Goal: Task Accomplishment & Management: Use online tool/utility

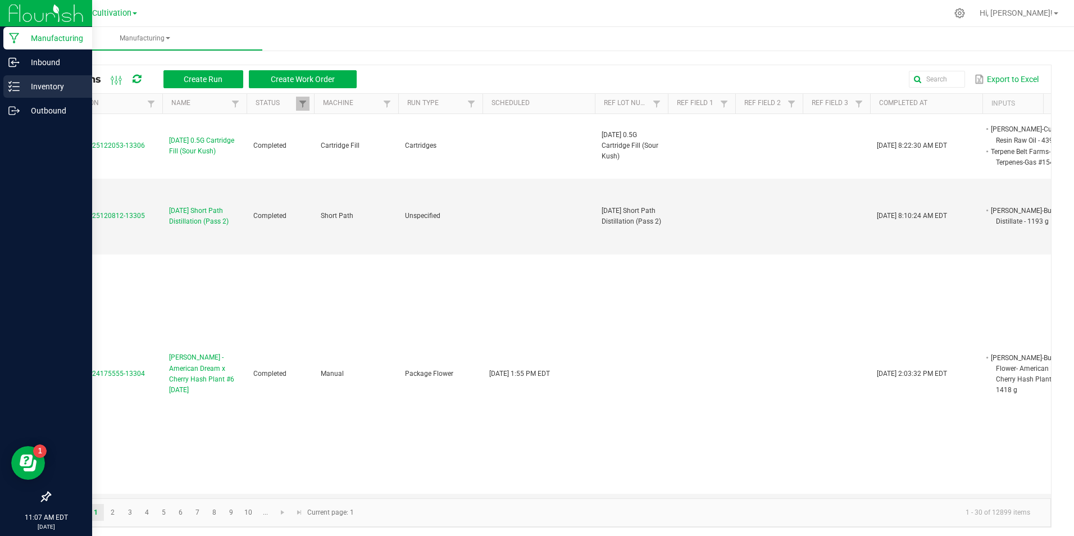
click at [19, 84] on icon at bounding box center [13, 86] width 11 height 11
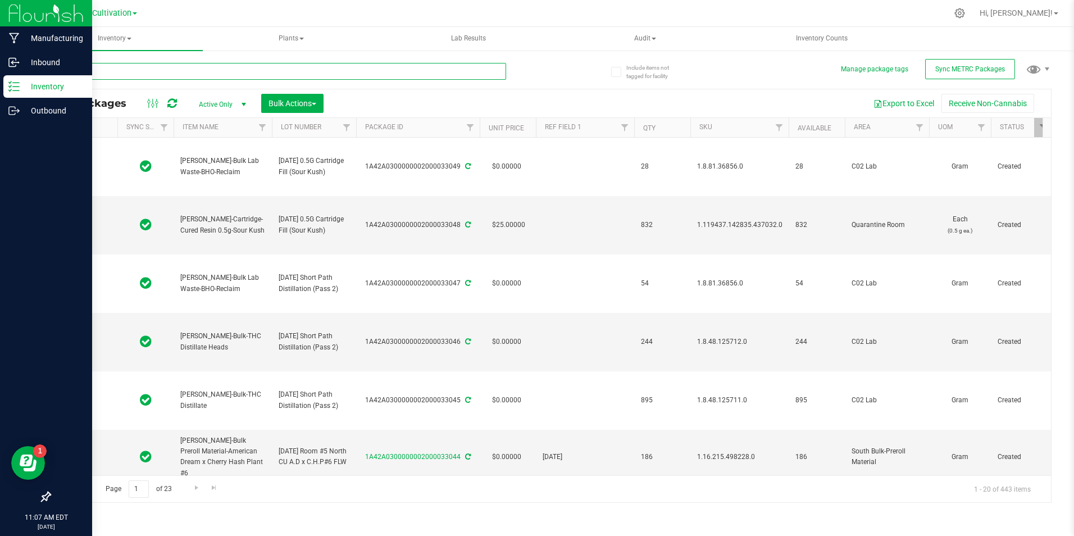
click at [119, 70] on input "text" at bounding box center [277, 71] width 457 height 17
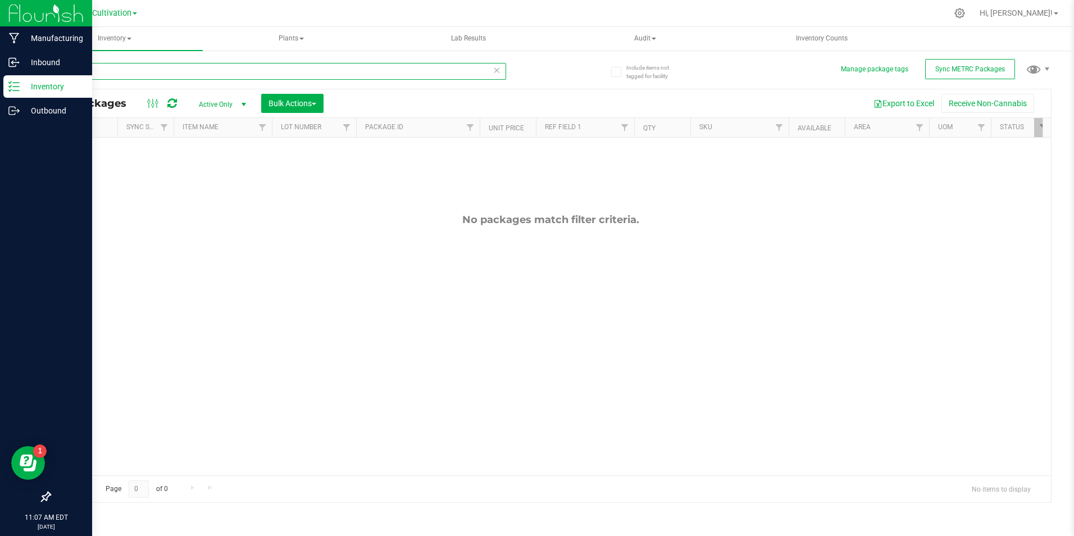
click at [119, 70] on input "23763" at bounding box center [277, 71] width 457 height 17
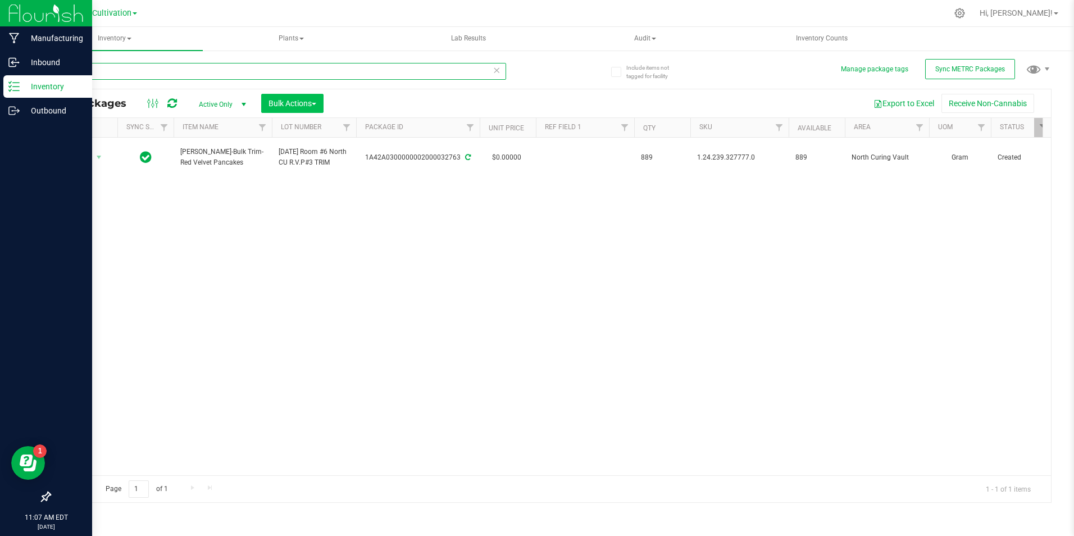
type input "32763"
click at [299, 112] on button "Bulk Actions" at bounding box center [292, 103] width 62 height 19
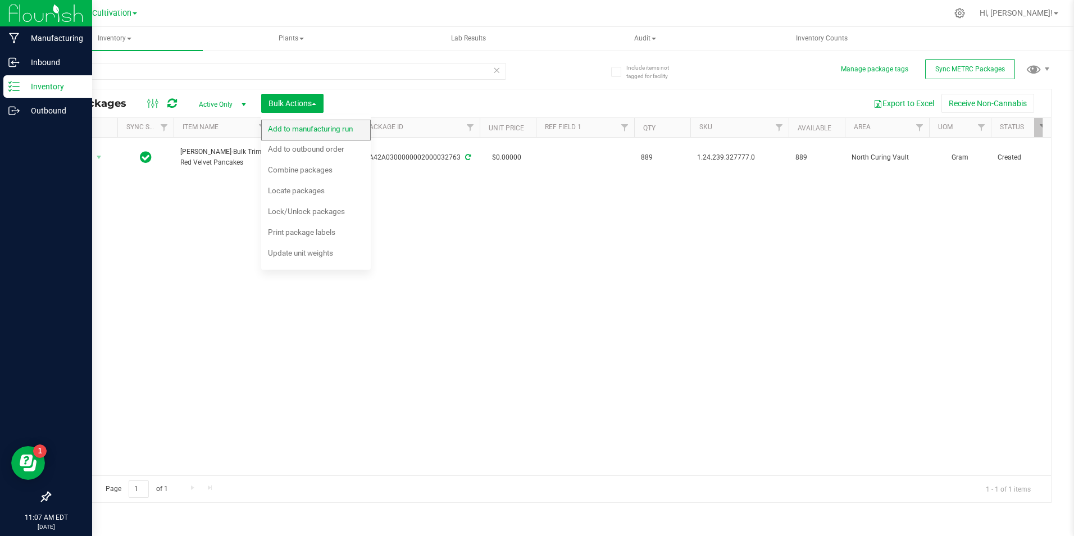
click at [288, 129] on span "Add to manufacturing run" at bounding box center [310, 128] width 85 height 9
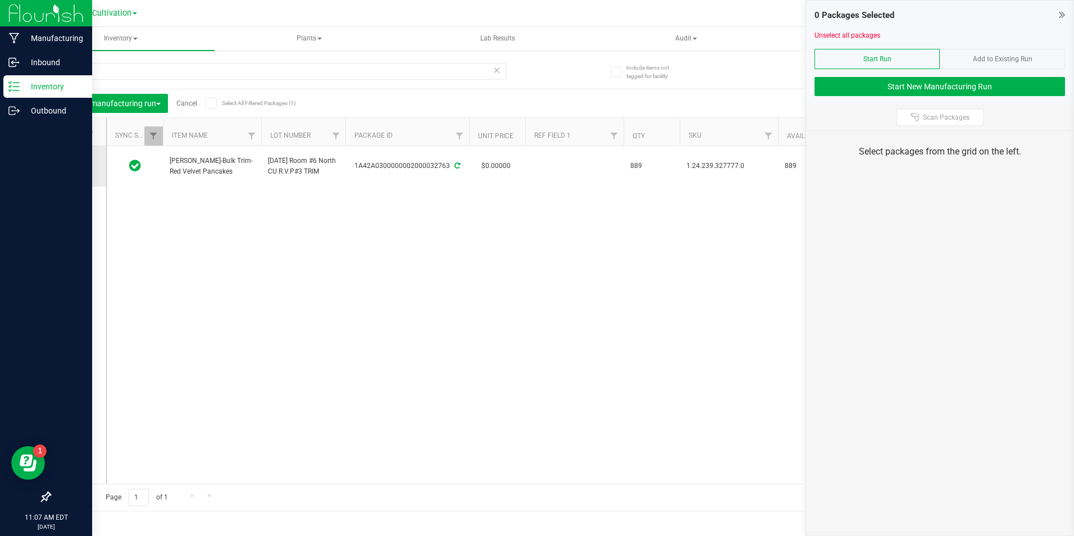
click at [76, 166] on icon at bounding box center [74, 166] width 7 height 0
click at [0, 0] on input "checkbox" at bounding box center [0, 0] width 0 height 0
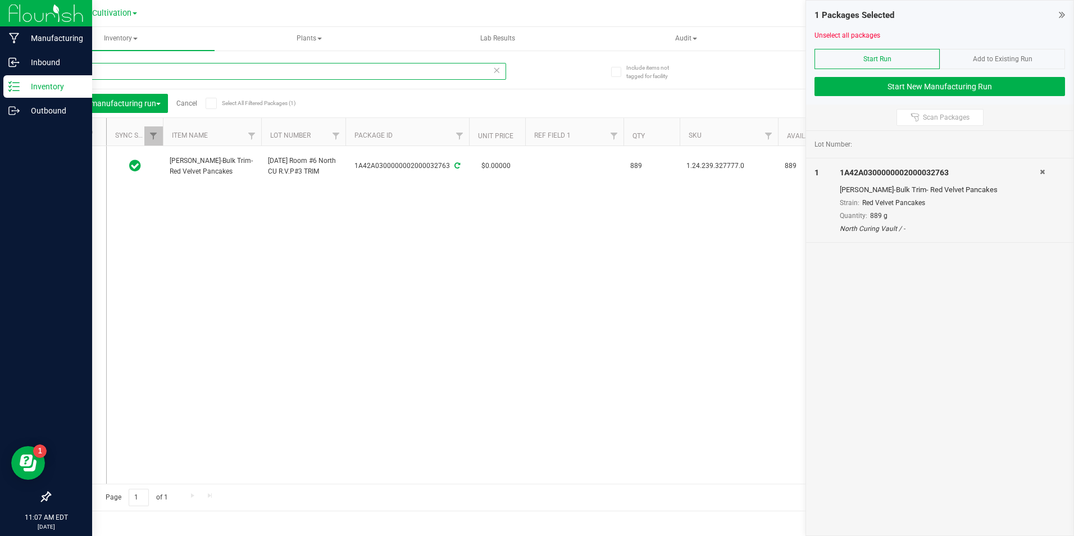
click at [116, 65] on input "32763" at bounding box center [277, 71] width 457 height 17
click at [74, 173] on td at bounding box center [78, 167] width 56 height 42
click at [81, 162] on span at bounding box center [75, 166] width 11 height 11
click at [0, 0] on input "checkbox" at bounding box center [0, 0] width 0 height 0
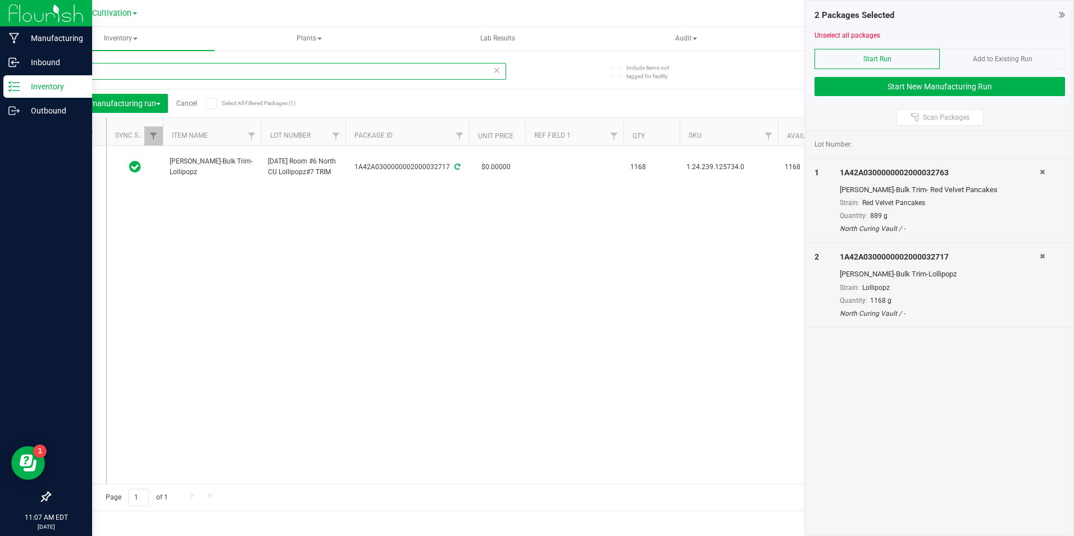
click at [99, 75] on input "32717" at bounding box center [277, 71] width 457 height 17
click at [79, 167] on span at bounding box center [75, 166] width 11 height 11
click at [0, 0] on input "checkbox" at bounding box center [0, 0] width 0 height 0
click at [97, 75] on input "32757" at bounding box center [277, 71] width 457 height 17
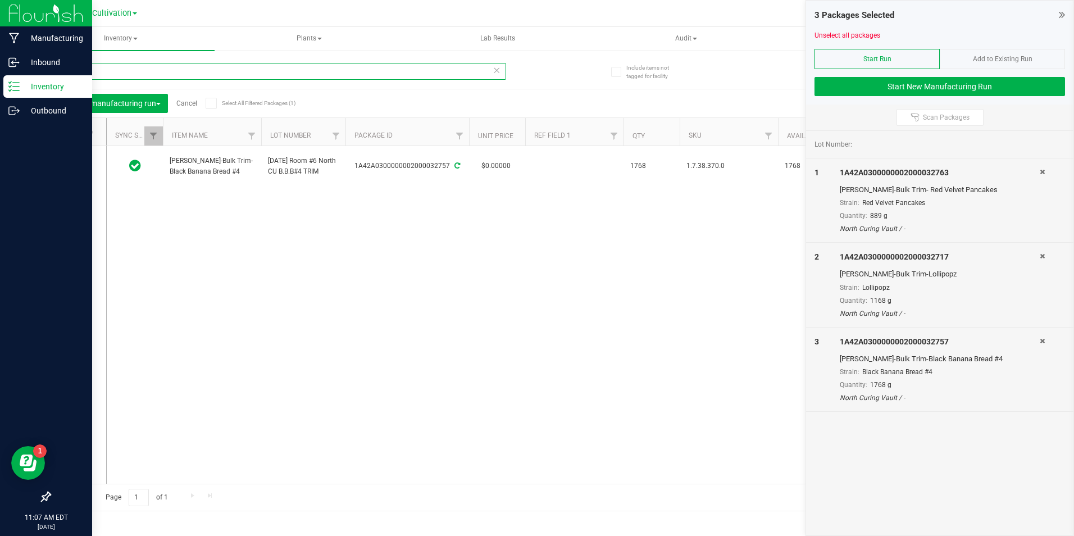
click at [97, 75] on input "32757" at bounding box center [277, 71] width 457 height 17
click at [78, 167] on icon at bounding box center [74, 167] width 7 height 0
click at [0, 0] on input "checkbox" at bounding box center [0, 0] width 0 height 0
click at [110, 67] on input "32759" at bounding box center [277, 71] width 457 height 17
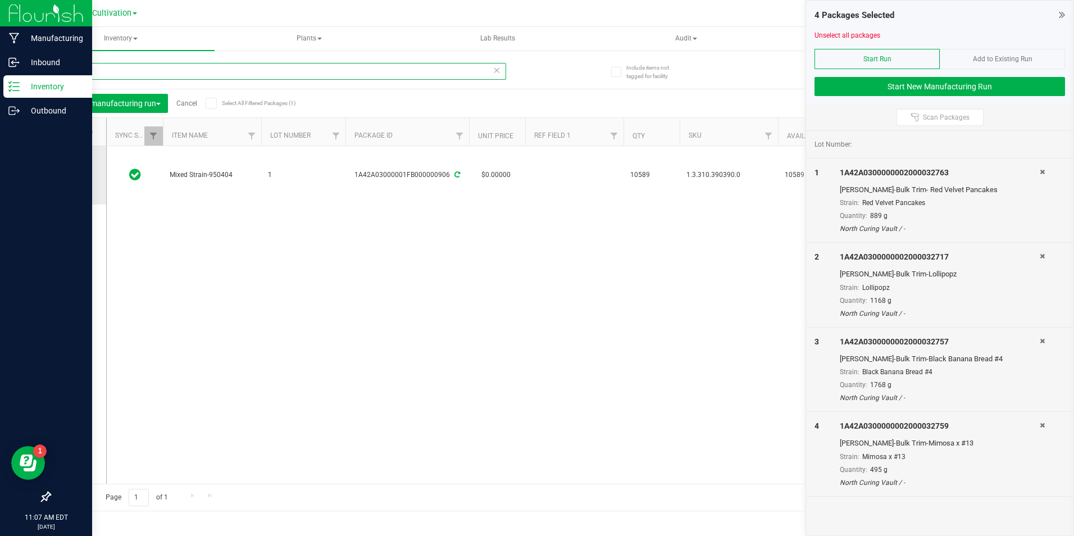
type input "0906"
click at [78, 167] on td at bounding box center [78, 175] width 56 height 58
click at [78, 175] on icon at bounding box center [74, 175] width 7 height 0
click at [0, 0] on input "checkbox" at bounding box center [0, 0] width 0 height 0
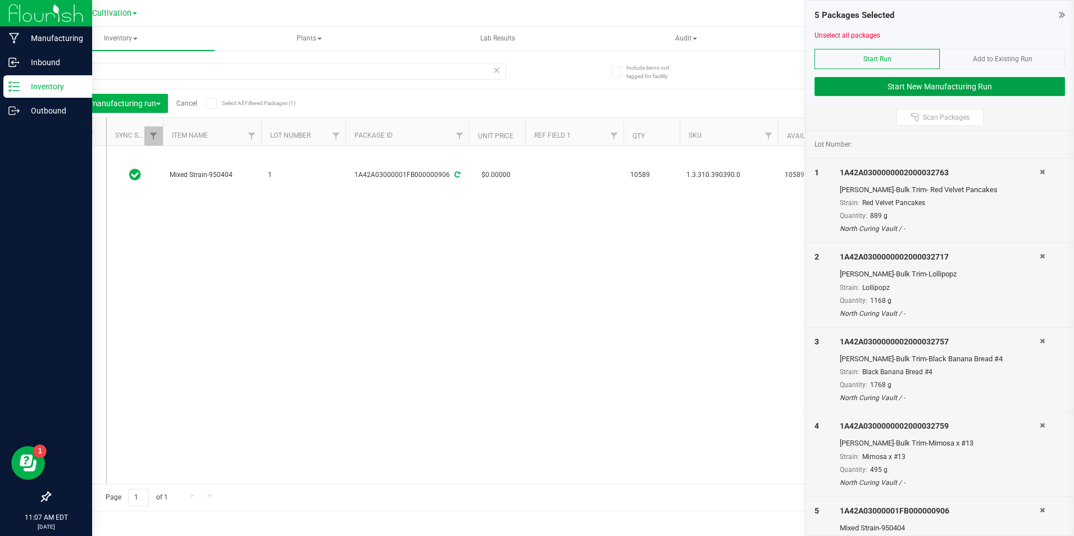
click at [906, 93] on button "Start New Manufacturing Run" at bounding box center [939, 86] width 250 height 19
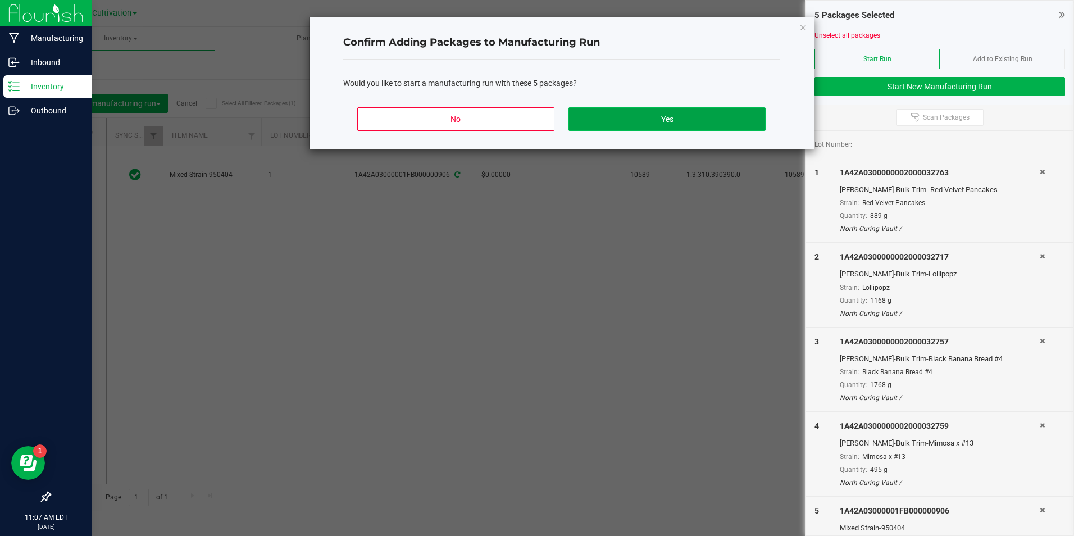
click at [754, 112] on button "Yes" at bounding box center [666, 119] width 197 height 24
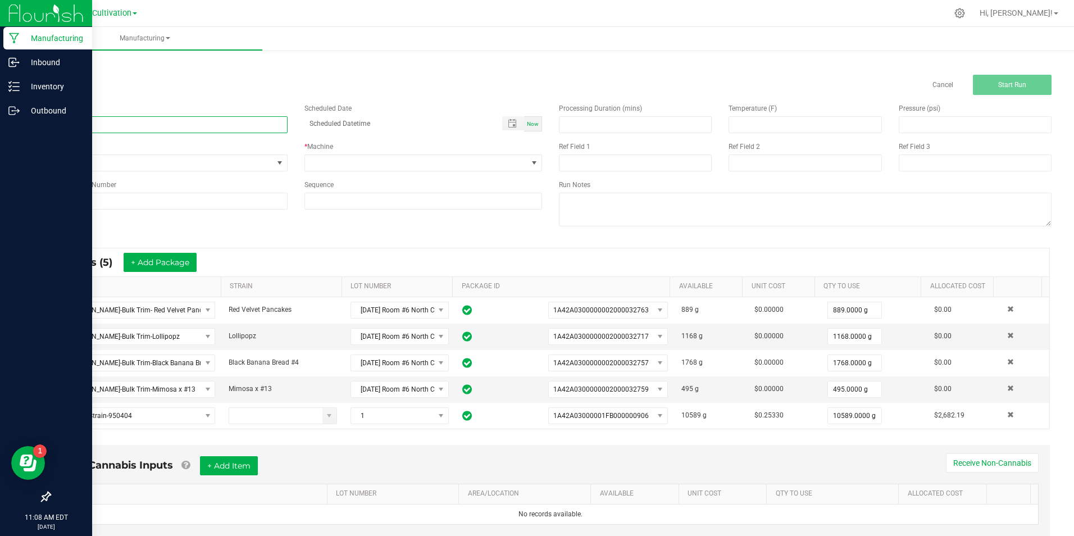
click at [115, 124] on input at bounding box center [168, 124] width 238 height 17
click at [115, 124] on input "[DATE] [MEDICAL_DATA] Extraction Material (3)" at bounding box center [168, 124] width 238 height 17
click at [115, 123] on input "[DATE] [MEDICAL_DATA] Extraction Material (3)" at bounding box center [168, 124] width 238 height 17
type input "[DATE] [MEDICAL_DATA] Extraction Material (3)"
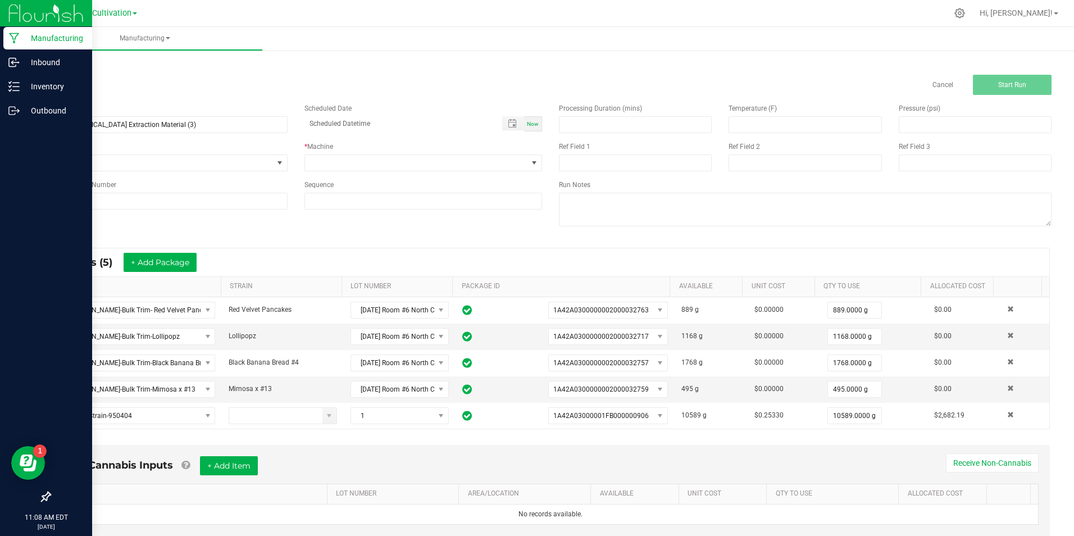
click at [142, 188] on div "Reference Lot Number" at bounding box center [168, 185] width 238 height 10
click at [151, 208] on input at bounding box center [168, 201] width 238 height 17
paste input "[DATE] [MEDICAL_DATA] Extraction Material (3)"
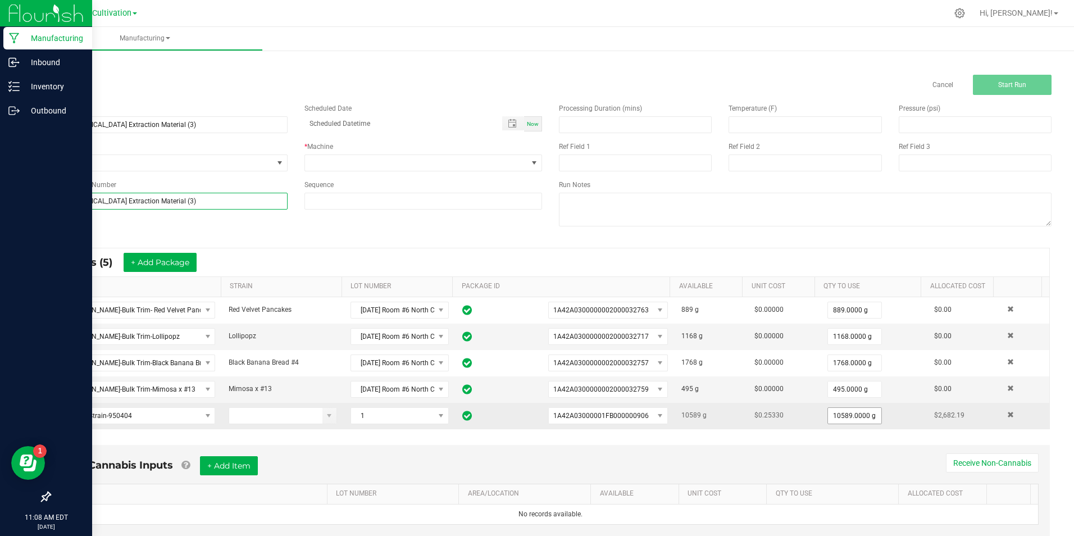
type input "[DATE] [MEDICAL_DATA] Extraction Material (3)"
click at [845, 421] on input "10589" at bounding box center [854, 416] width 53 height 16
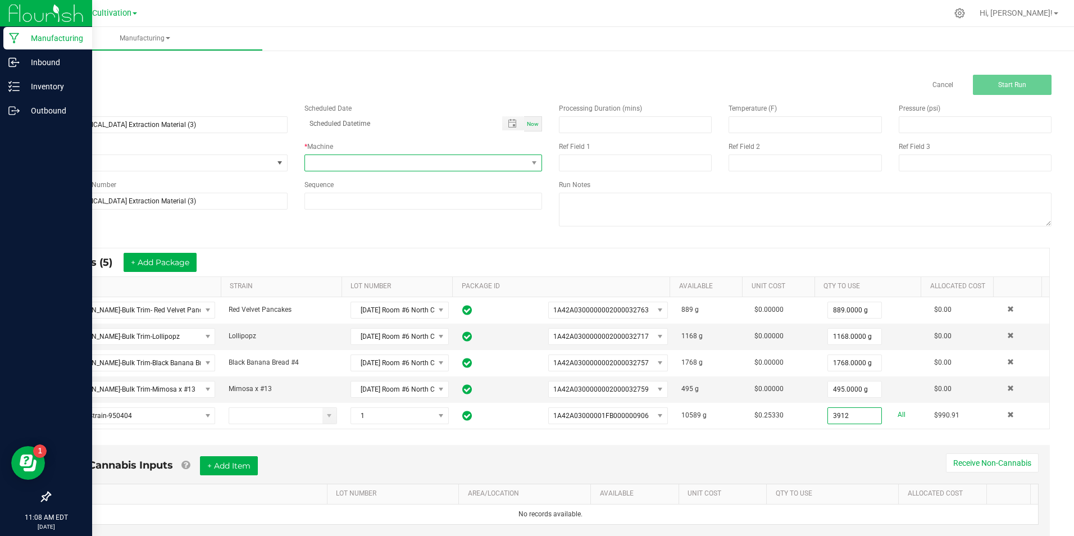
type input "3912.0000 g"
click at [527, 168] on span at bounding box center [534, 163] width 14 height 16
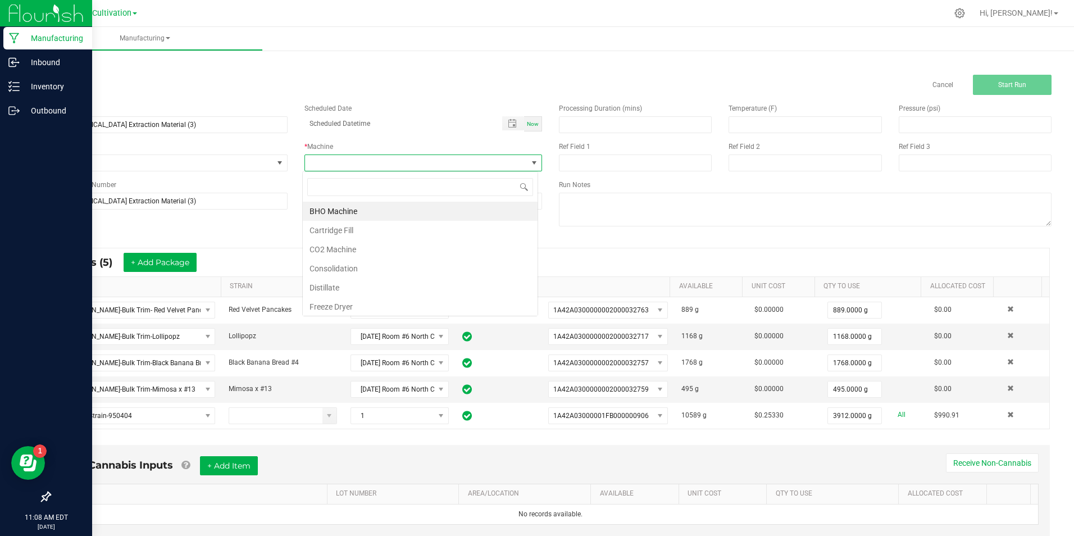
scroll to position [17, 236]
click at [383, 270] on li "Consolidation" at bounding box center [420, 268] width 235 height 19
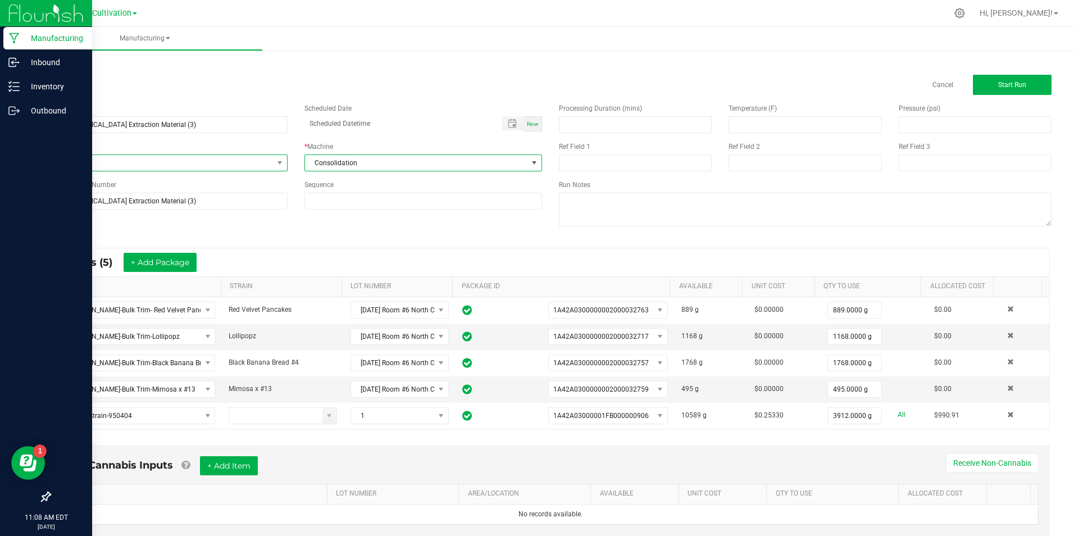
click at [282, 167] on span at bounding box center [279, 163] width 14 height 16
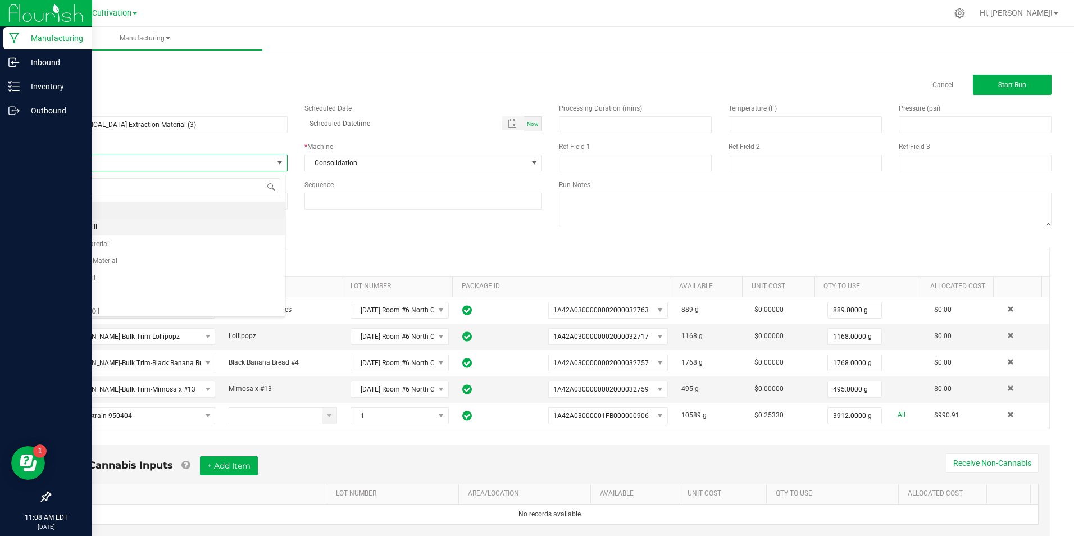
drag, startPoint x: 239, startPoint y: 235, endPoint x: 243, endPoint y: 223, distance: 12.3
click at [243, 223] on ul "None BHO Sock Fill Bulk Lab Material Bulk Preroll Material Cartridge Fill Cartr…" at bounding box center [167, 337] width 235 height 270
click at [243, 223] on li "BHO Sock Fill" at bounding box center [167, 226] width 235 height 17
click at [243, 223] on div "Name [DATE] [MEDICAL_DATA] Extraction Material (3) Scheduled Date Now Run Type …" at bounding box center [550, 166] width 1019 height 143
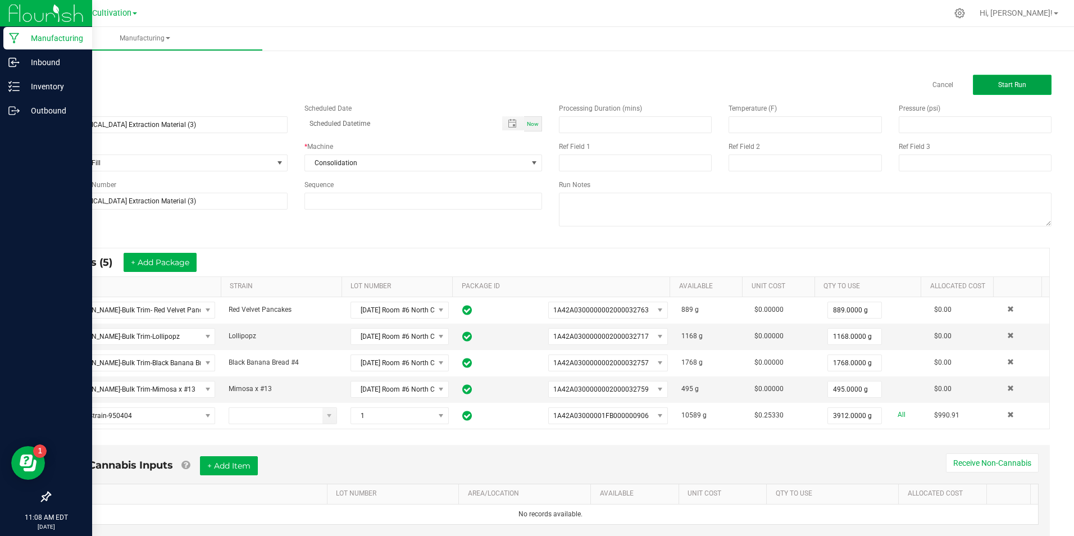
click at [993, 92] on button "Start Run" at bounding box center [1012, 85] width 79 height 20
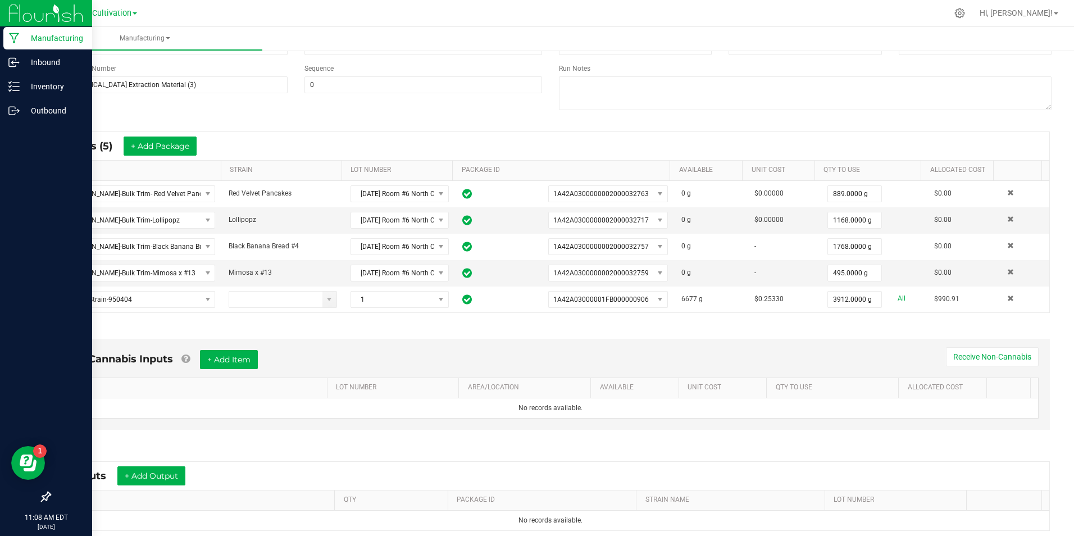
scroll to position [168, 0]
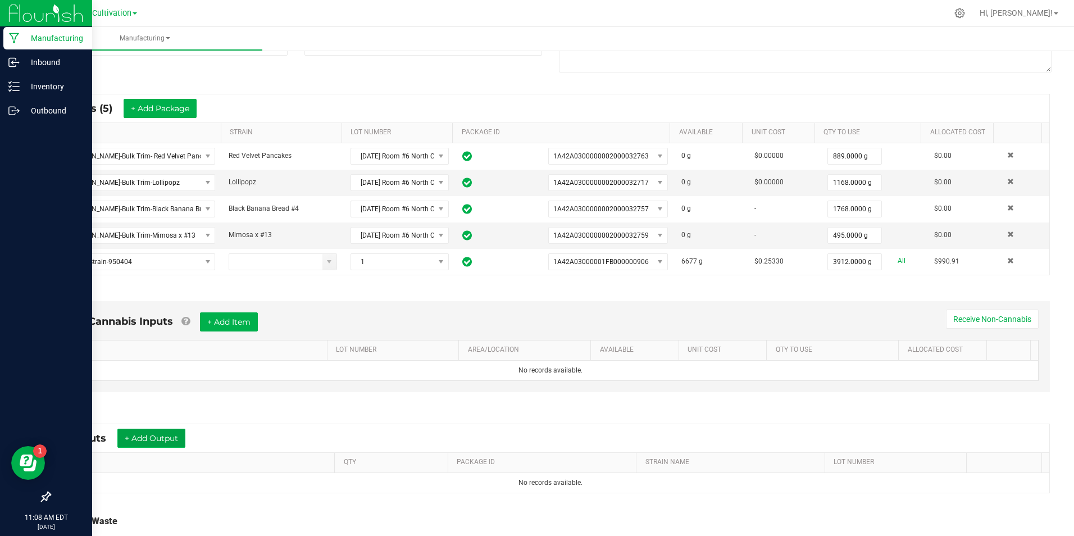
click at [152, 435] on button "+ Add Output" at bounding box center [151, 438] width 68 height 19
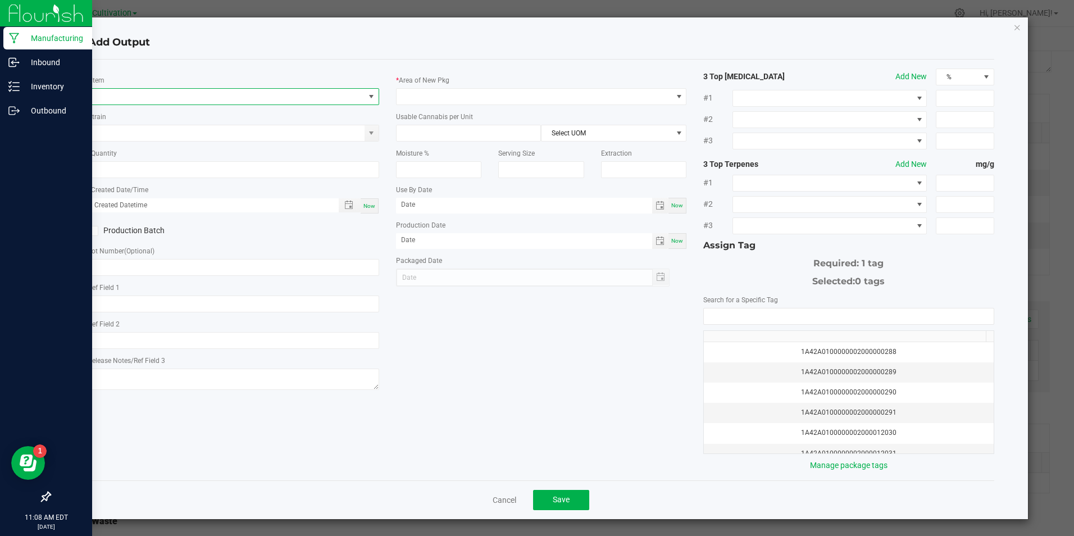
click at [168, 92] on span "NO DATA FOUND" at bounding box center [226, 97] width 275 height 16
click at [168, 92] on span at bounding box center [226, 97] width 275 height 16
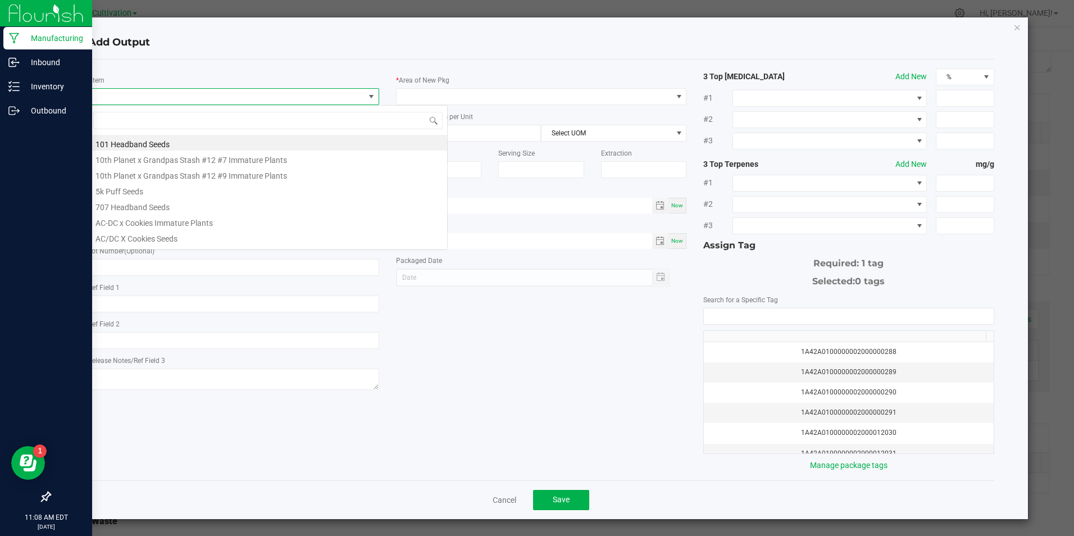
scroll to position [17, 288]
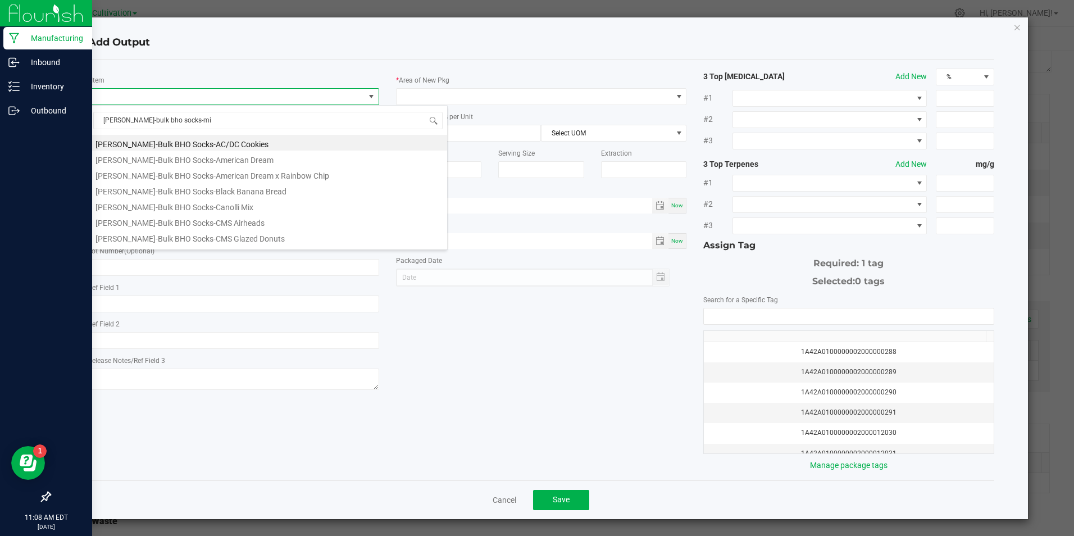
type input "[PERSON_NAME]-bulk bho socks-mix"
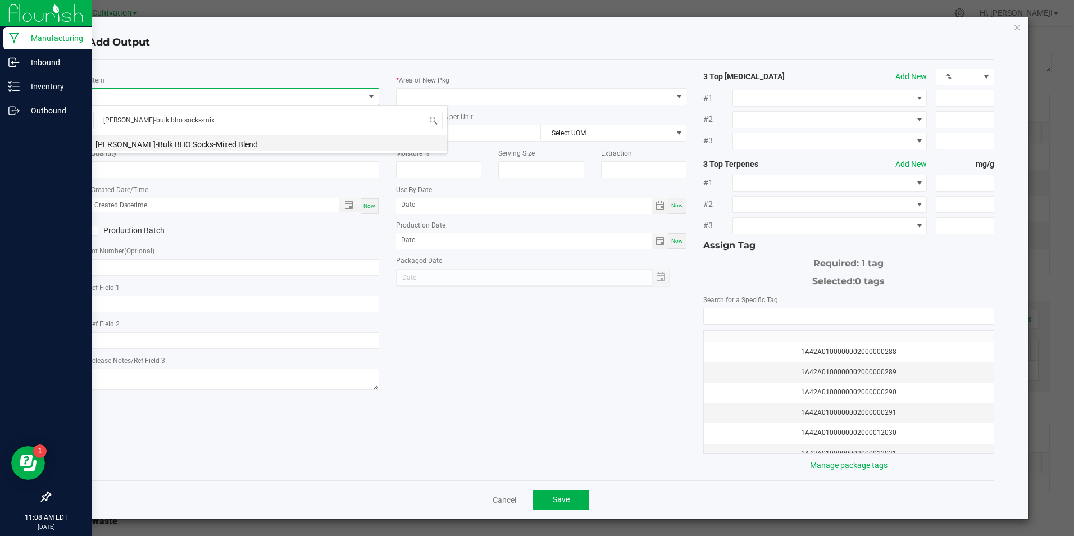
click at [208, 142] on li "[PERSON_NAME]-Bulk BHO Socks-Mixed Blend" at bounding box center [268, 143] width 358 height 16
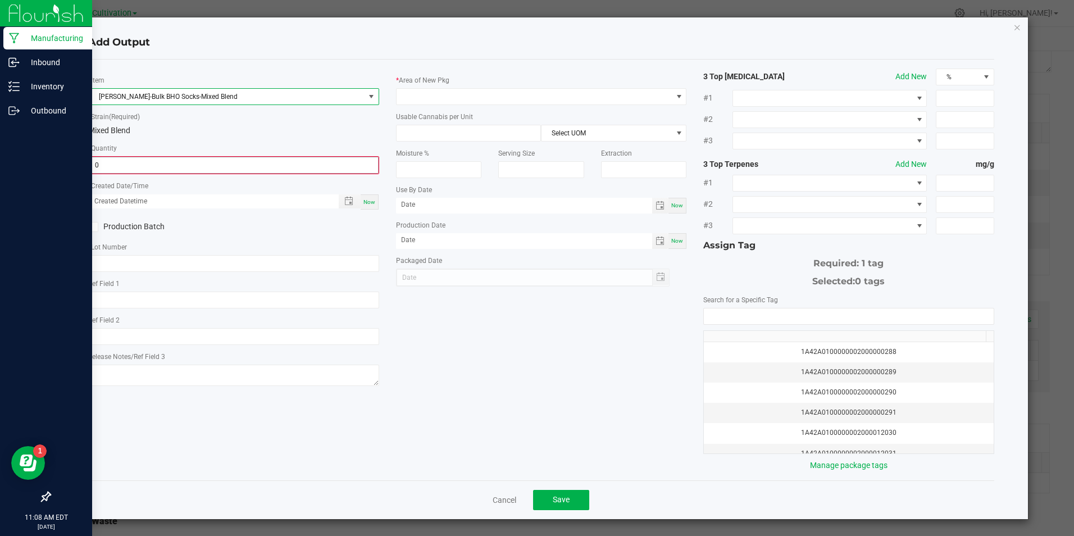
click at [203, 162] on input "0" at bounding box center [233, 165] width 288 height 16
type input "8232.0000 g"
drag, startPoint x: 368, startPoint y: 199, endPoint x: 351, endPoint y: 199, distance: 17.4
click at [364, 199] on span "Now" at bounding box center [369, 201] width 12 height 6
type input "[DATE] 11:08 AM"
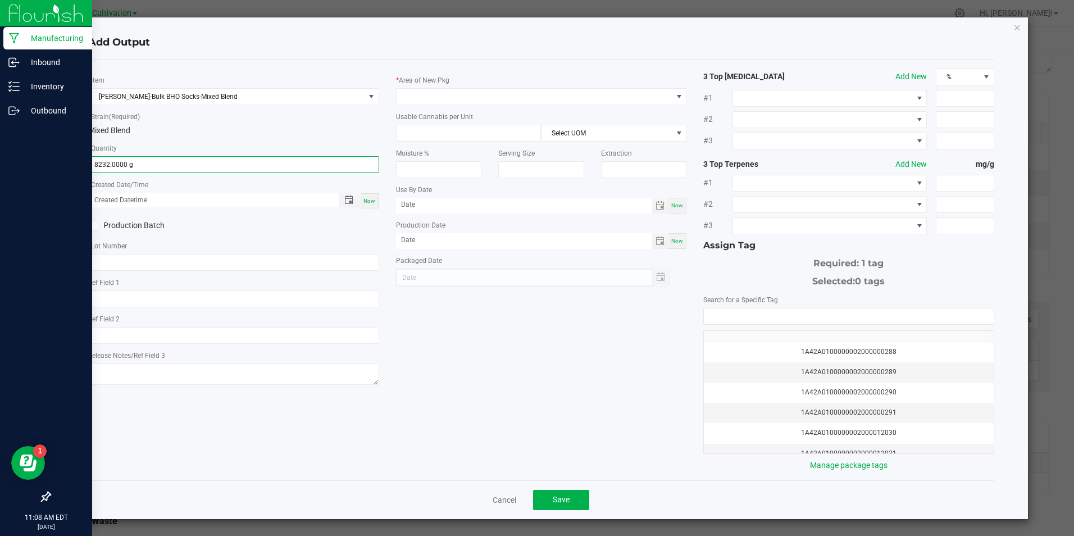
type input "[DATE]"
click at [97, 226] on span at bounding box center [93, 226] width 10 height 10
click at [0, 0] on input "Production Batch" at bounding box center [0, 0] width 0 height 0
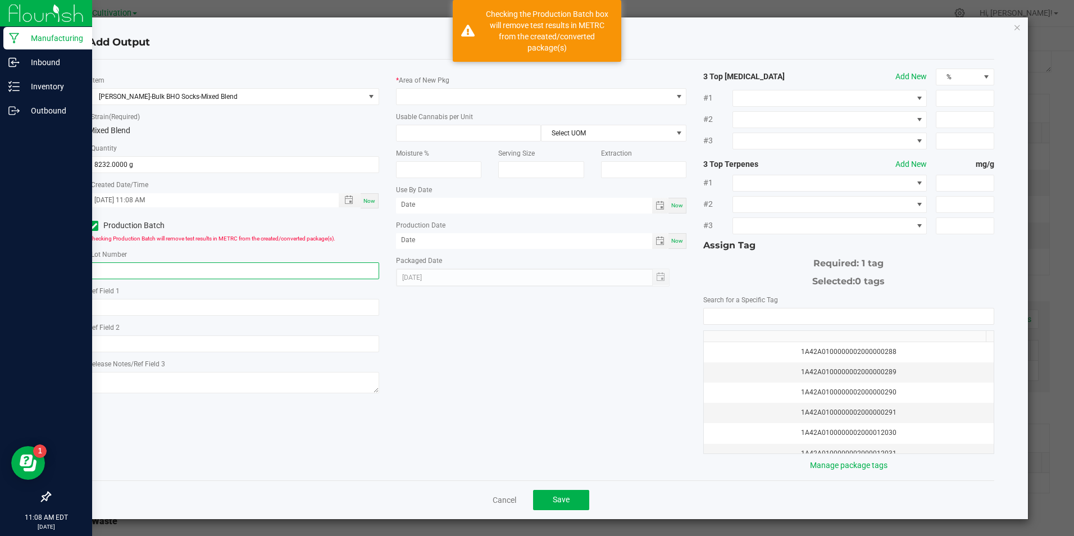
click at [142, 276] on input "text" at bounding box center [233, 270] width 290 height 17
paste input "[DATE] [MEDICAL_DATA] Extraction Material (3)"
type input "[DATE] [MEDICAL_DATA] Extraction Material (3)"
click at [206, 375] on textarea at bounding box center [233, 382] width 290 height 21
click at [448, 93] on span at bounding box center [534, 97] width 275 height 16
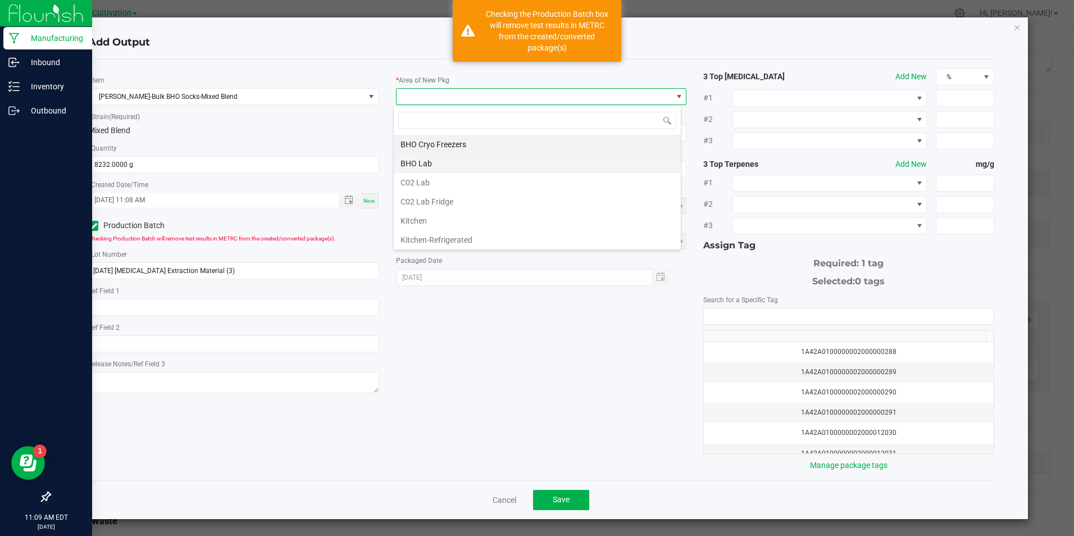
click at [473, 167] on li "BHO Lab" at bounding box center [537, 163] width 287 height 19
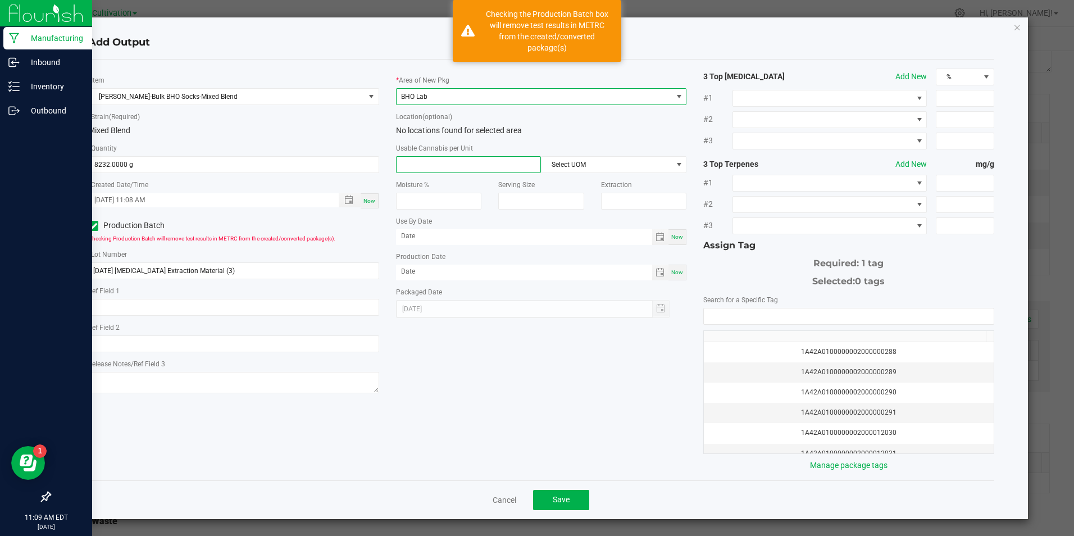
click at [473, 162] on input at bounding box center [469, 165] width 144 height 16
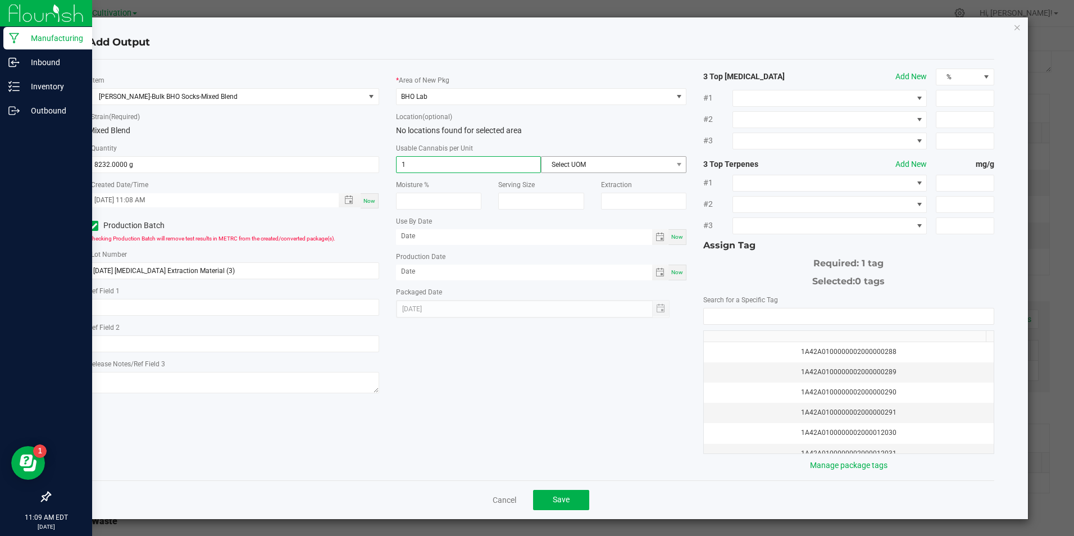
type input "1"
click at [653, 167] on span "Select UOM" at bounding box center [606, 165] width 130 height 16
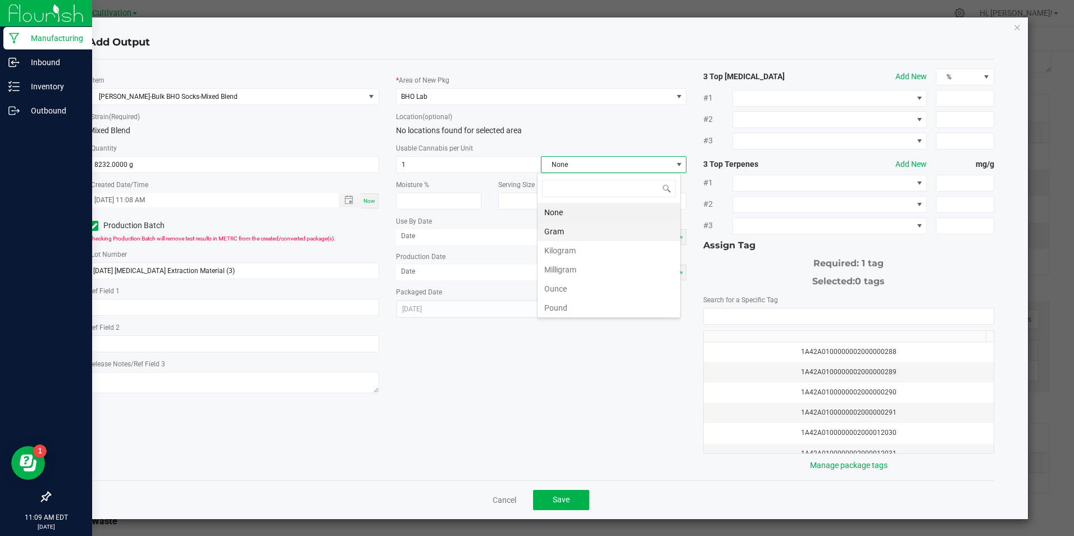
click at [648, 238] on li "Gram" at bounding box center [608, 231] width 143 height 19
click at [675, 273] on span "Now" at bounding box center [677, 272] width 12 height 6
type input "[DATE]"
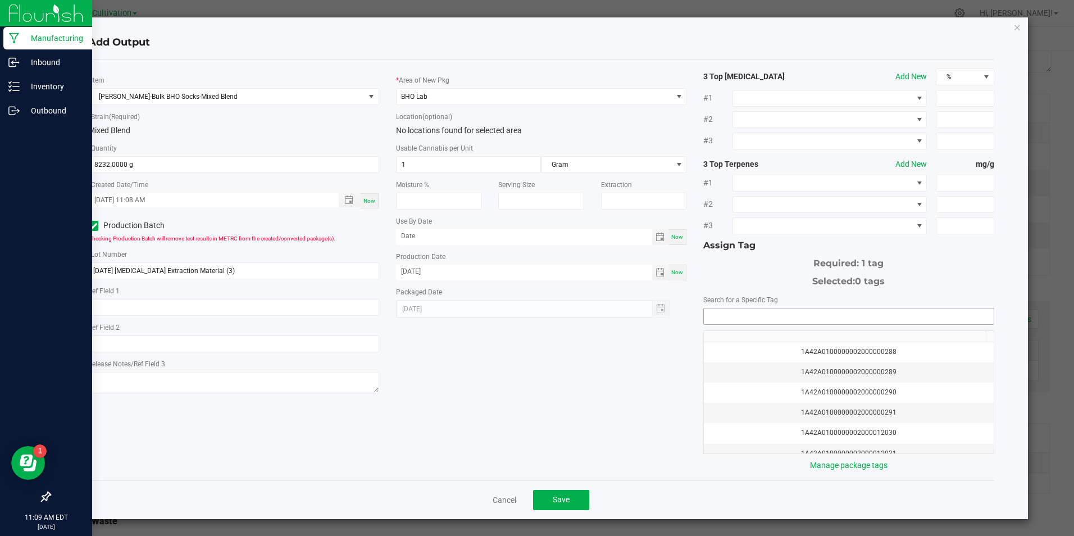
click at [708, 316] on input "NO DATA FOUND" at bounding box center [848, 316] width 289 height 16
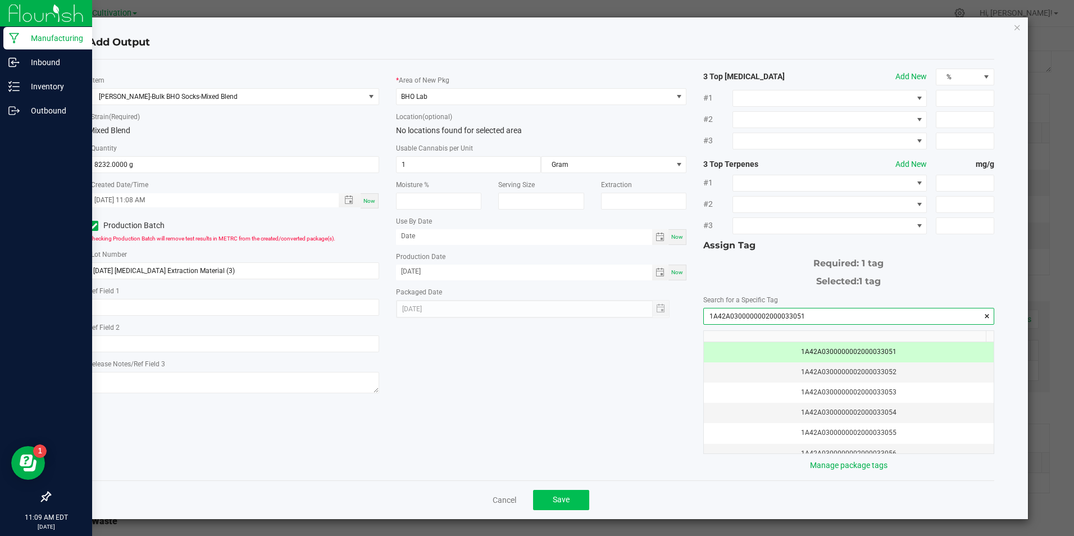
type input "1A42A0300000002000033051"
click at [563, 508] on button "Save" at bounding box center [561, 500] width 56 height 20
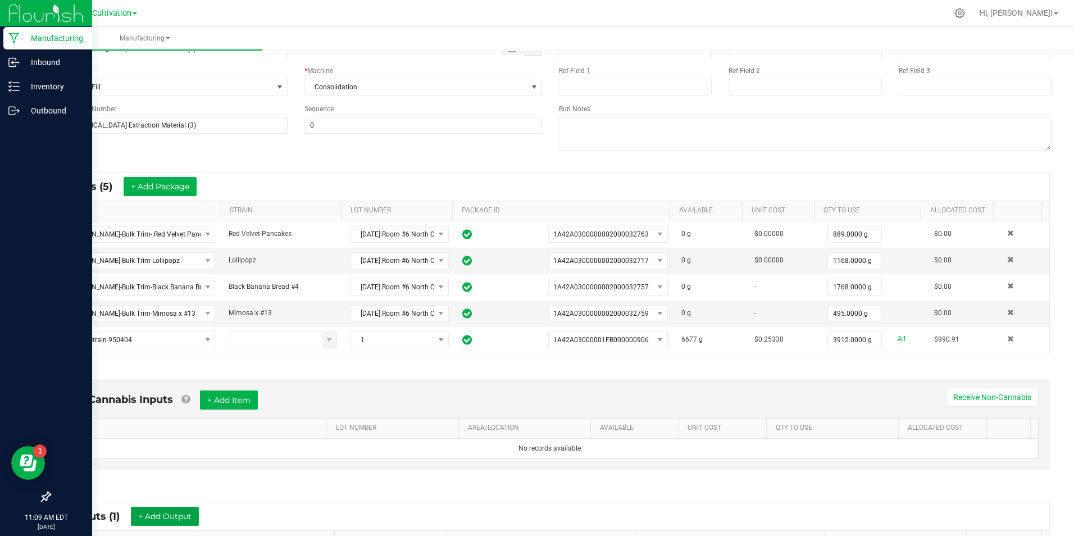
scroll to position [0, 0]
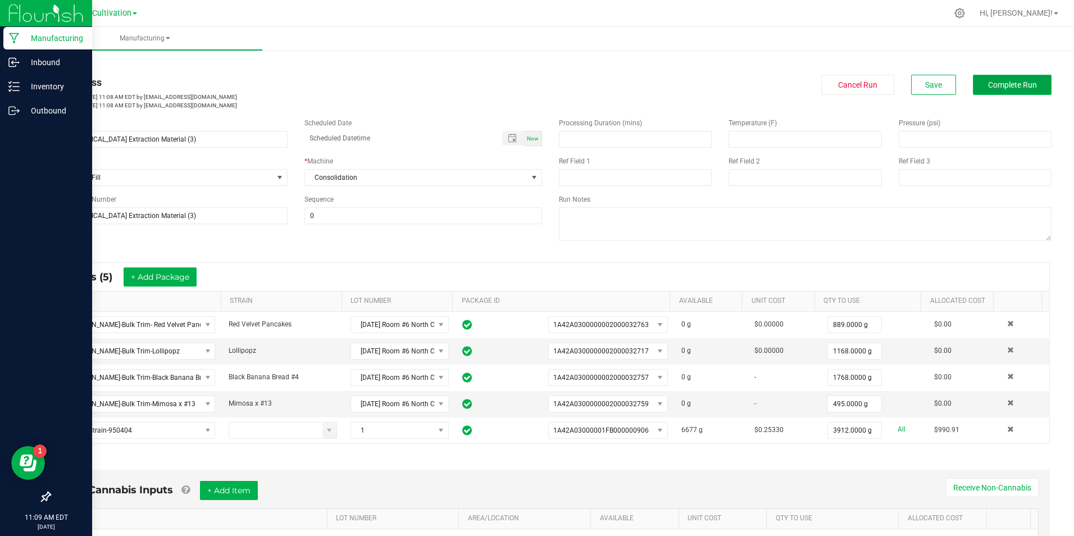
click at [998, 92] on button "Complete Run" at bounding box center [1012, 85] width 79 height 20
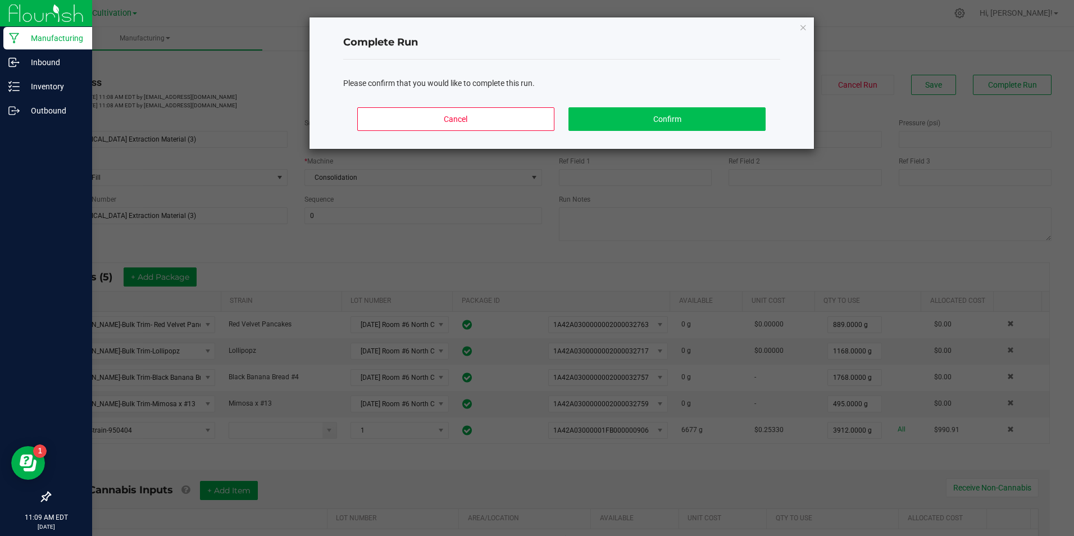
drag, startPoint x: 762, startPoint y: 107, endPoint x: 757, endPoint y: 118, distance: 12.1
click at [759, 111] on div "Cancel Confirm" at bounding box center [561, 123] width 437 height 51
click at [757, 118] on button "Confirm" at bounding box center [666, 119] width 197 height 24
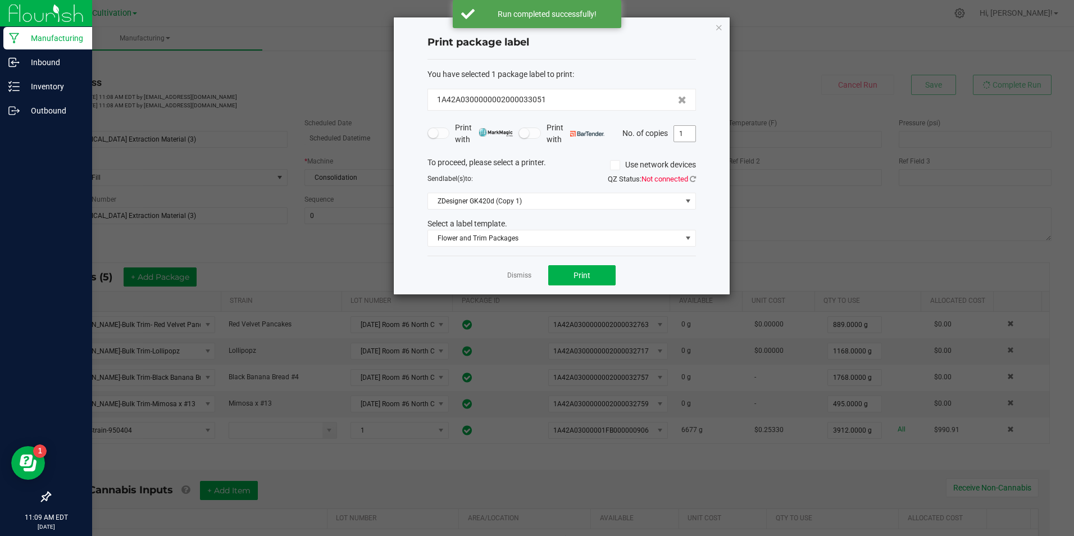
click at [689, 138] on input "1" at bounding box center [684, 134] width 21 height 16
type input "3"
click at [577, 282] on button "Print" at bounding box center [581, 275] width 67 height 20
click at [516, 276] on link "Dismiss" at bounding box center [519, 276] width 24 height 10
